Goal: Find contact information: Find contact information

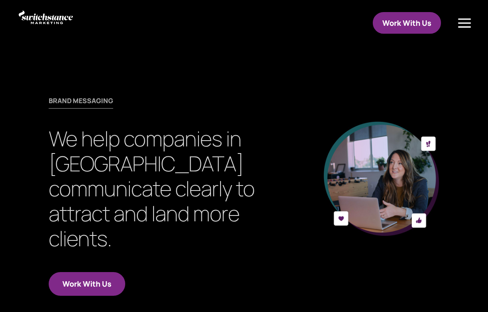
click at [466, 27] on div at bounding box center [464, 22] width 26 height 25
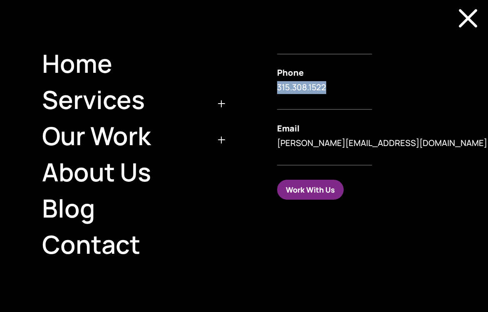
drag, startPoint x: 329, startPoint y: 88, endPoint x: 273, endPoint y: 88, distance: 56.2
click at [273, 88] on div "M Phone [PHONE_NUMBER] Email [PERSON_NAME][EMAIL_ADDRESS][DOMAIN_NAME] Work Wit…" at bounding box center [373, 156] width 230 height 292
copy p "315.308.1522"
click at [391, 158] on div "M Phone [PHONE_NUMBER] Email [PERSON_NAME][EMAIL_ADDRESS][DOMAIN_NAME] Work Wit…" at bounding box center [373, 156] width 230 height 292
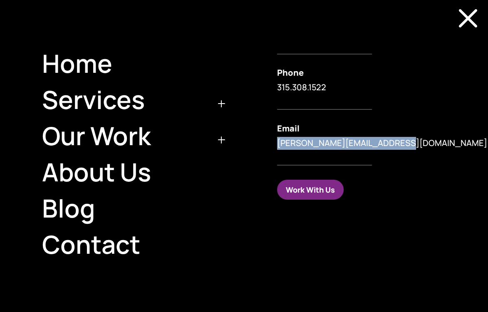
drag, startPoint x: 405, startPoint y: 146, endPoint x: 275, endPoint y: 143, distance: 129.8
click at [277, 143] on p "[PERSON_NAME][EMAIL_ADDRESS][DOMAIN_NAME]" at bounding box center [382, 143] width 211 height 13
copy p "[PERSON_NAME][EMAIL_ADDRESS][DOMAIN_NAME]"
